Goal: Communication & Community: Share content

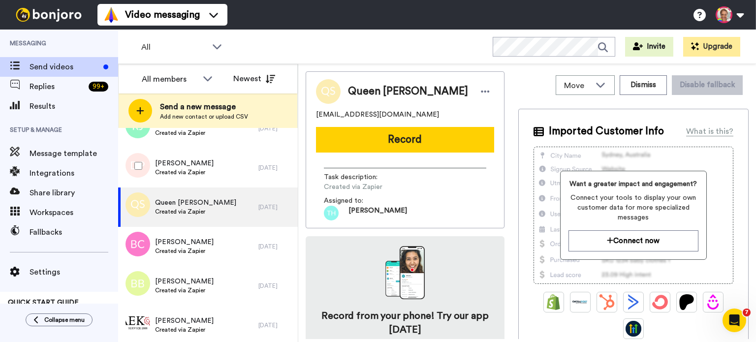
scroll to position [1447, 0]
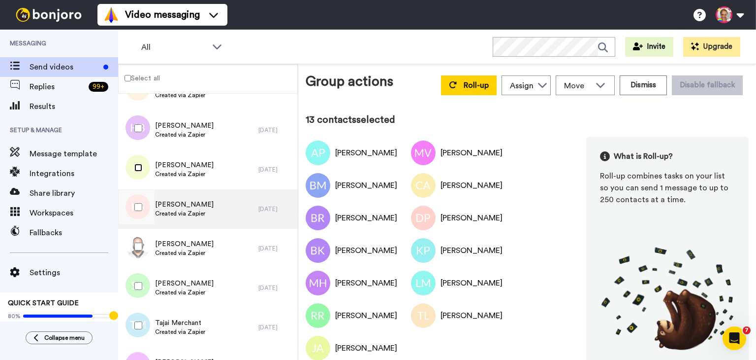
scroll to position [1182, 0]
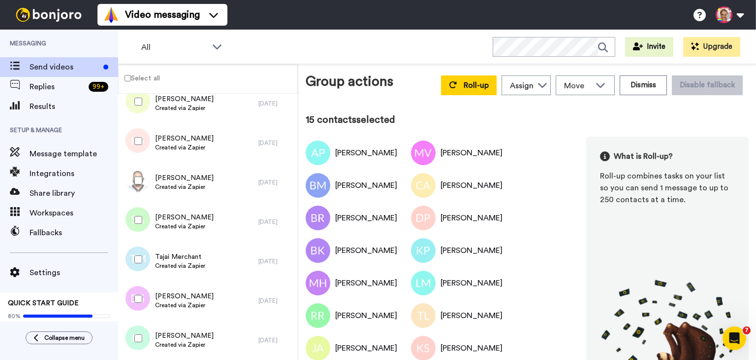
click at [138, 254] on div at bounding box center [136, 259] width 35 height 34
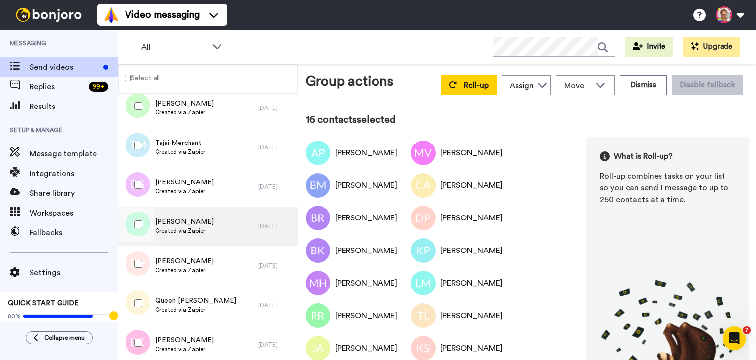
scroll to position [1313, 0]
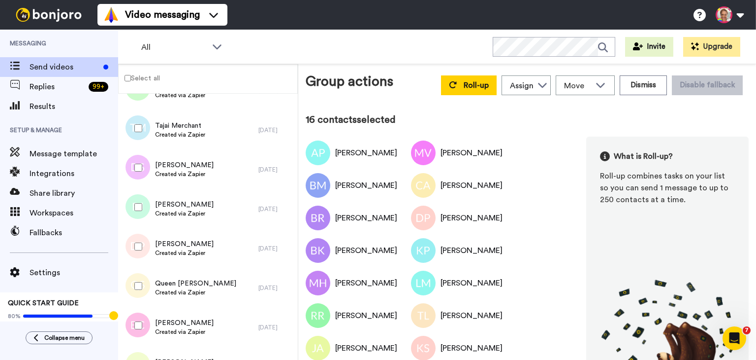
click at [138, 172] on div at bounding box center [136, 167] width 35 height 34
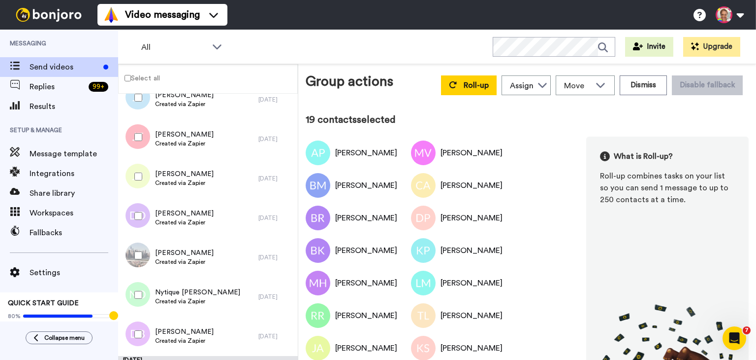
scroll to position [1707, 0]
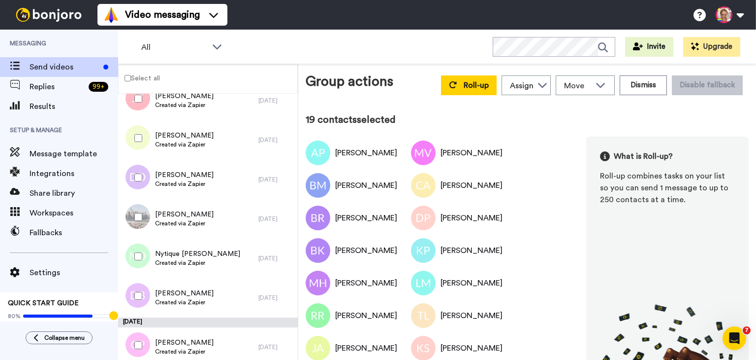
click at [142, 255] on div at bounding box center [136, 256] width 35 height 34
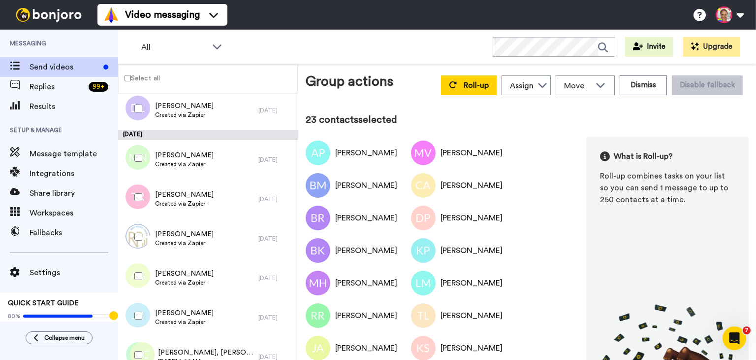
scroll to position [2118, 0]
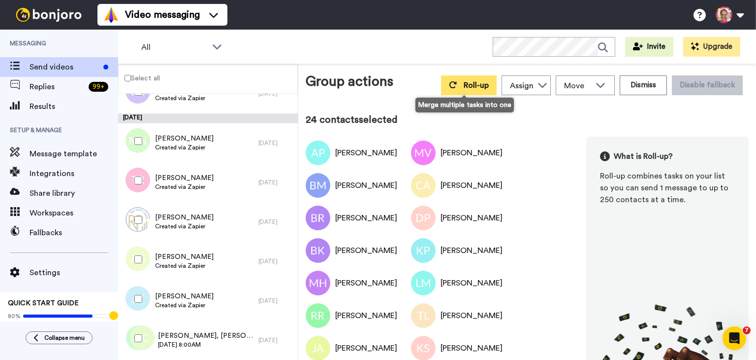
click at [467, 87] on span "Roll-up" at bounding box center [476, 85] width 25 height 8
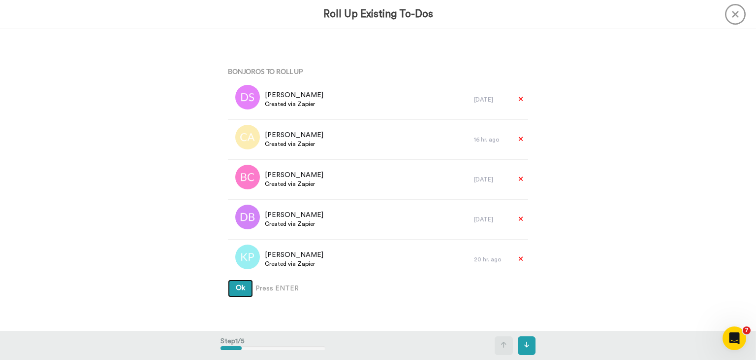
click at [236, 290] on span "Ok" at bounding box center [240, 287] width 9 height 7
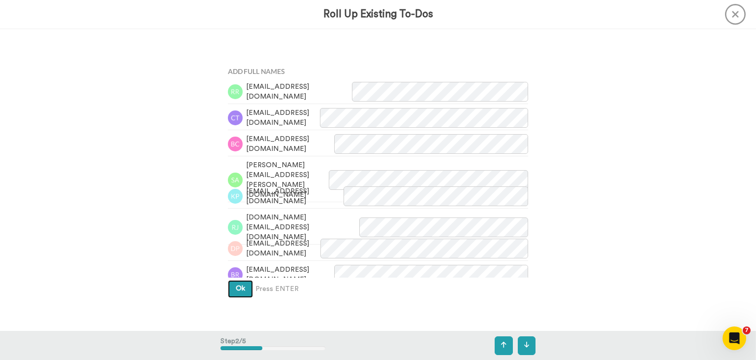
click at [236, 290] on span "Ok" at bounding box center [240, 288] width 9 height 7
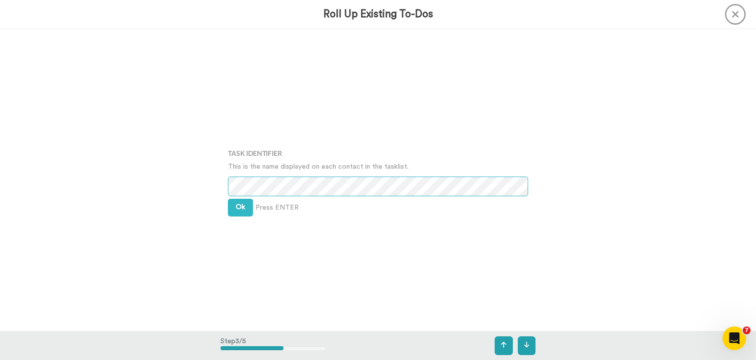
scroll to position [603, 0]
click at [241, 215] on button "Ok" at bounding box center [240, 207] width 25 height 18
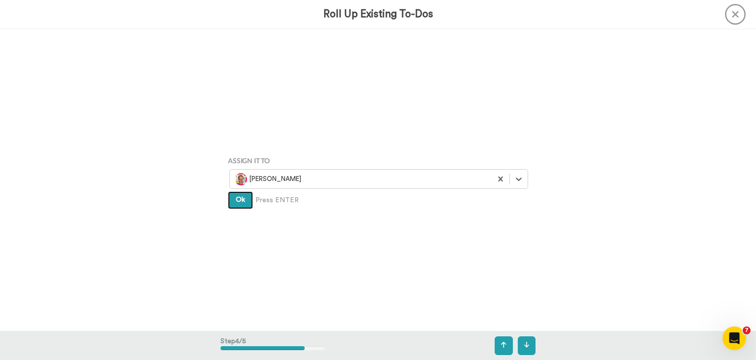
click at [240, 197] on span "Ok" at bounding box center [240, 199] width 9 height 7
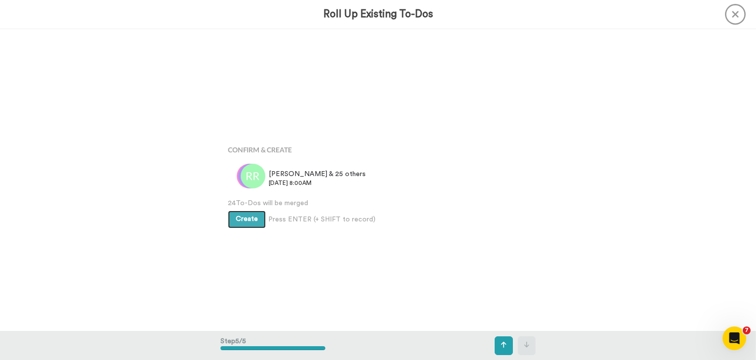
scroll to position [1206, 0]
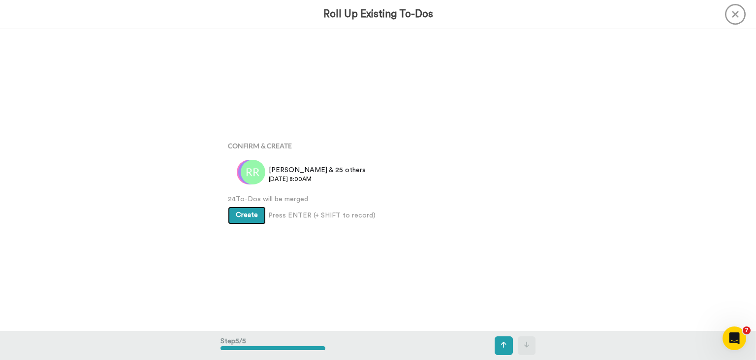
click at [239, 207] on button "Create" at bounding box center [247, 215] width 38 height 18
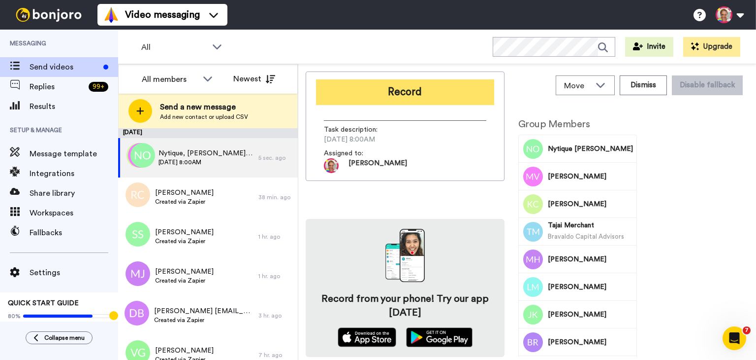
click at [403, 96] on button "Record" at bounding box center [405, 92] width 178 height 26
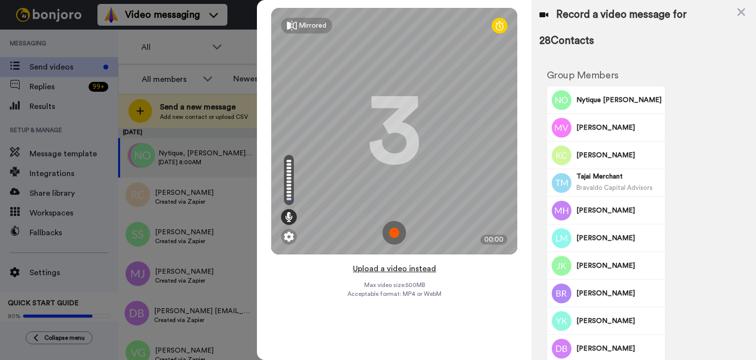
click at [401, 269] on button "Upload a video instead" at bounding box center [394, 268] width 89 height 13
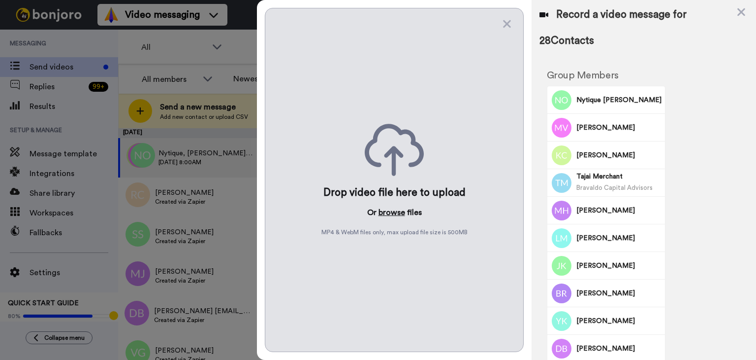
click at [395, 212] on button "browse" at bounding box center [392, 212] width 27 height 12
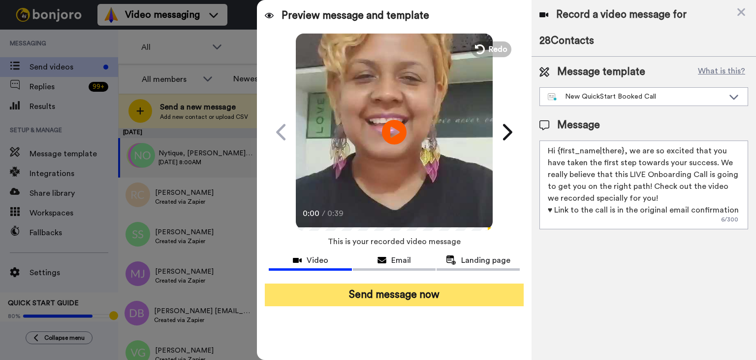
click at [418, 296] on button "Send message now" at bounding box center [394, 294] width 259 height 23
